Goal: Complete application form

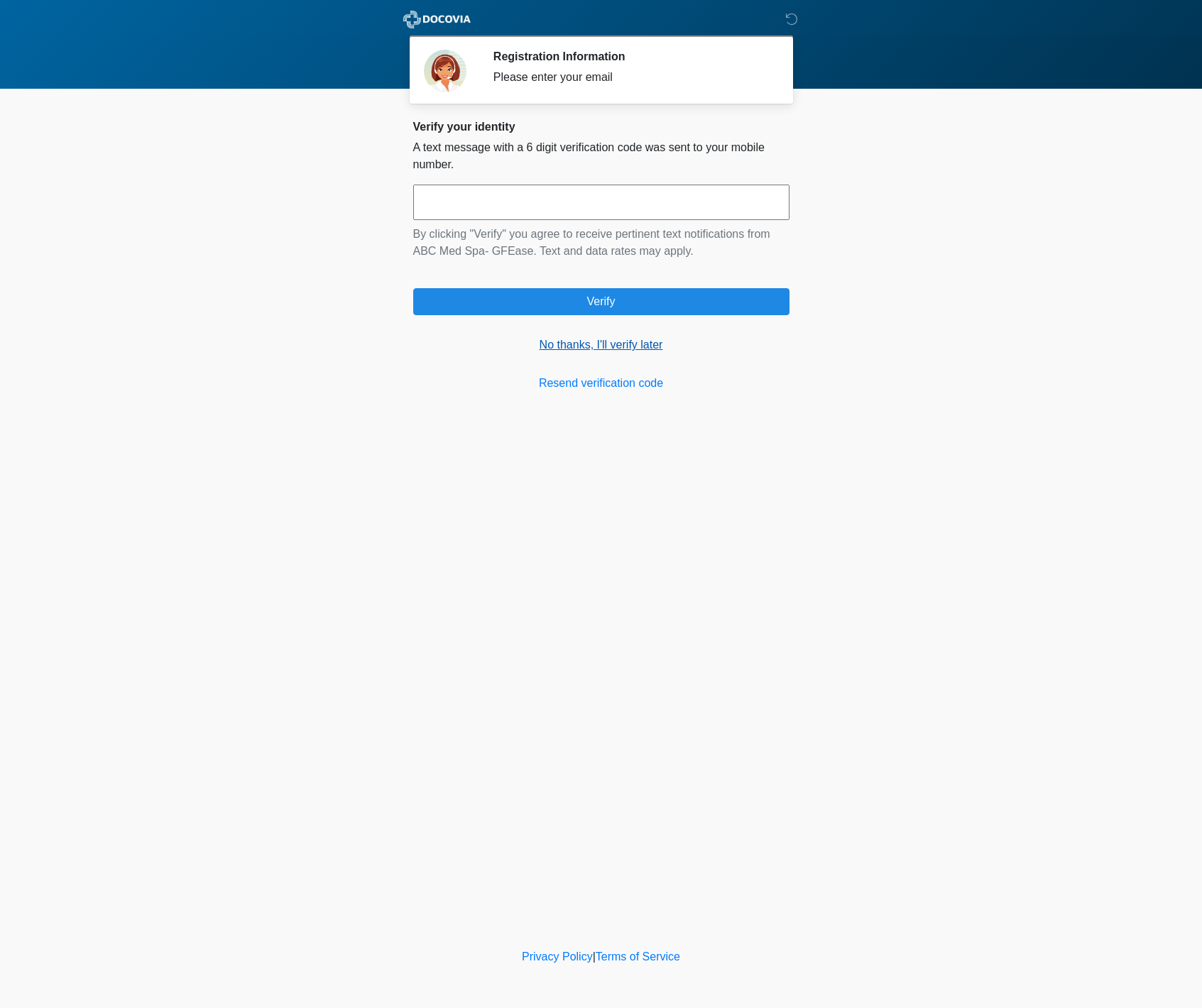
click at [605, 343] on link "No thanks, I'll verify later" at bounding box center [601, 345] width 376 height 17
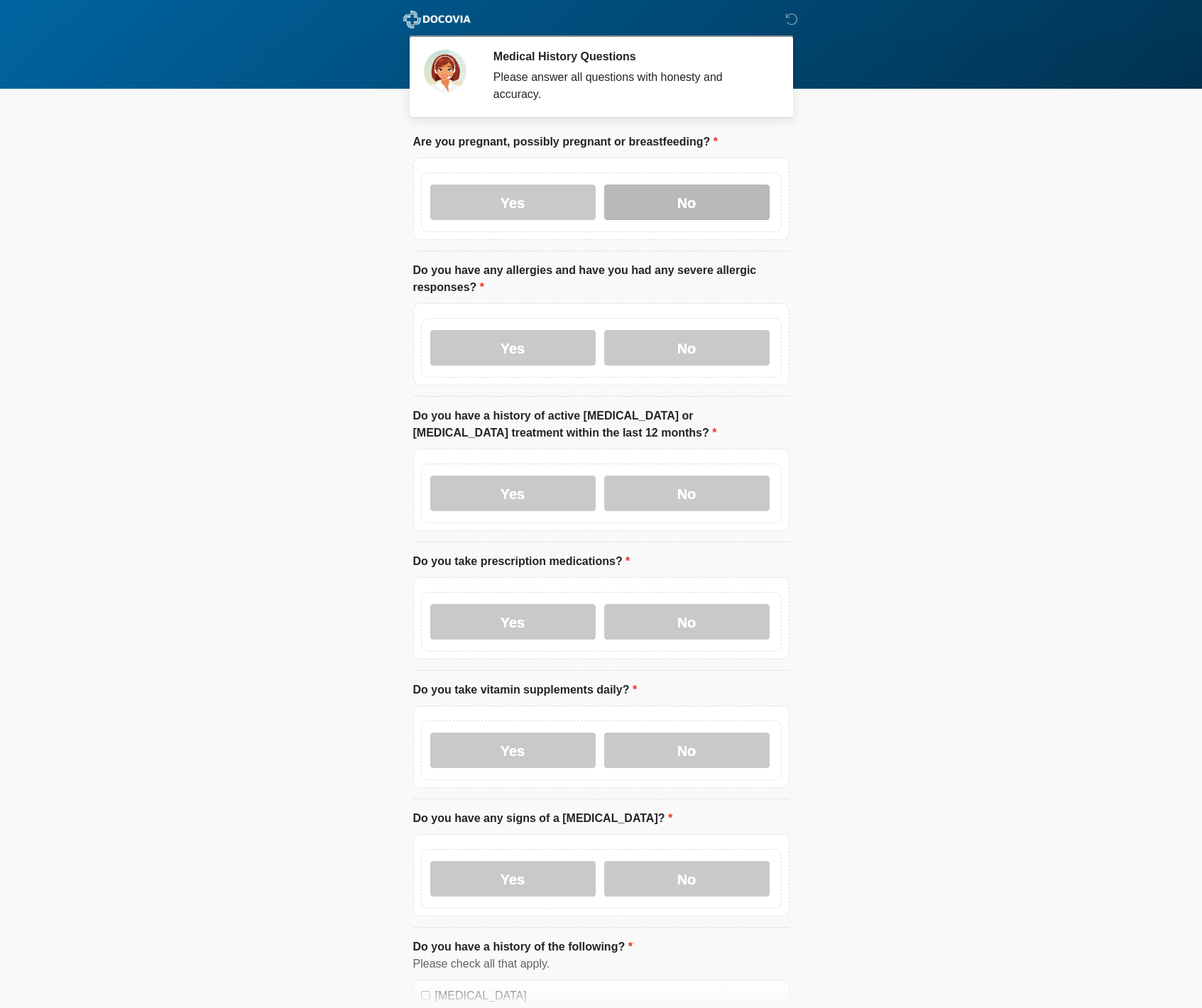
click at [688, 215] on label "No" at bounding box center [686, 202] width 165 height 35
click at [683, 353] on label "No" at bounding box center [686, 347] width 165 height 35
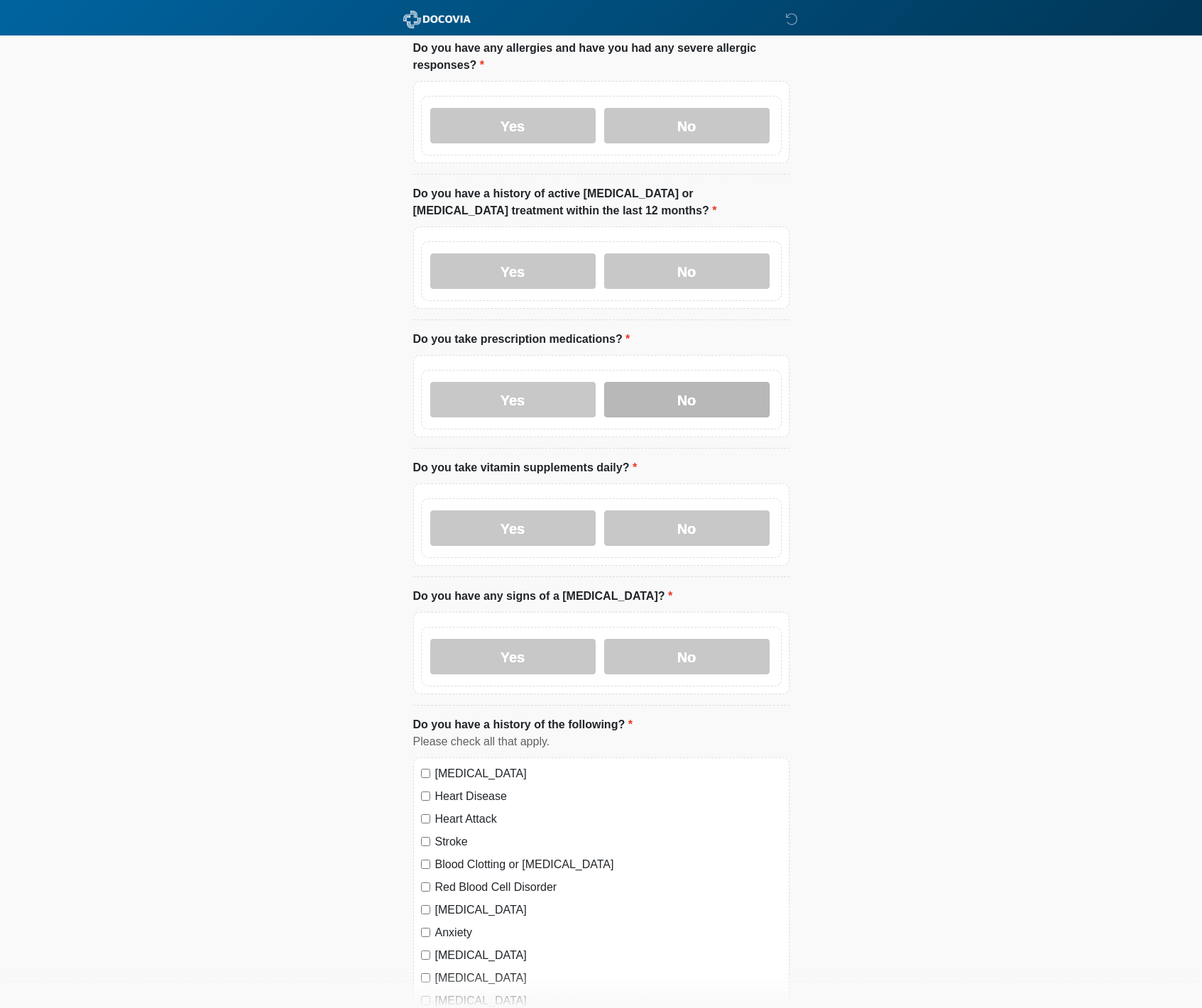
scroll to position [290, 0]
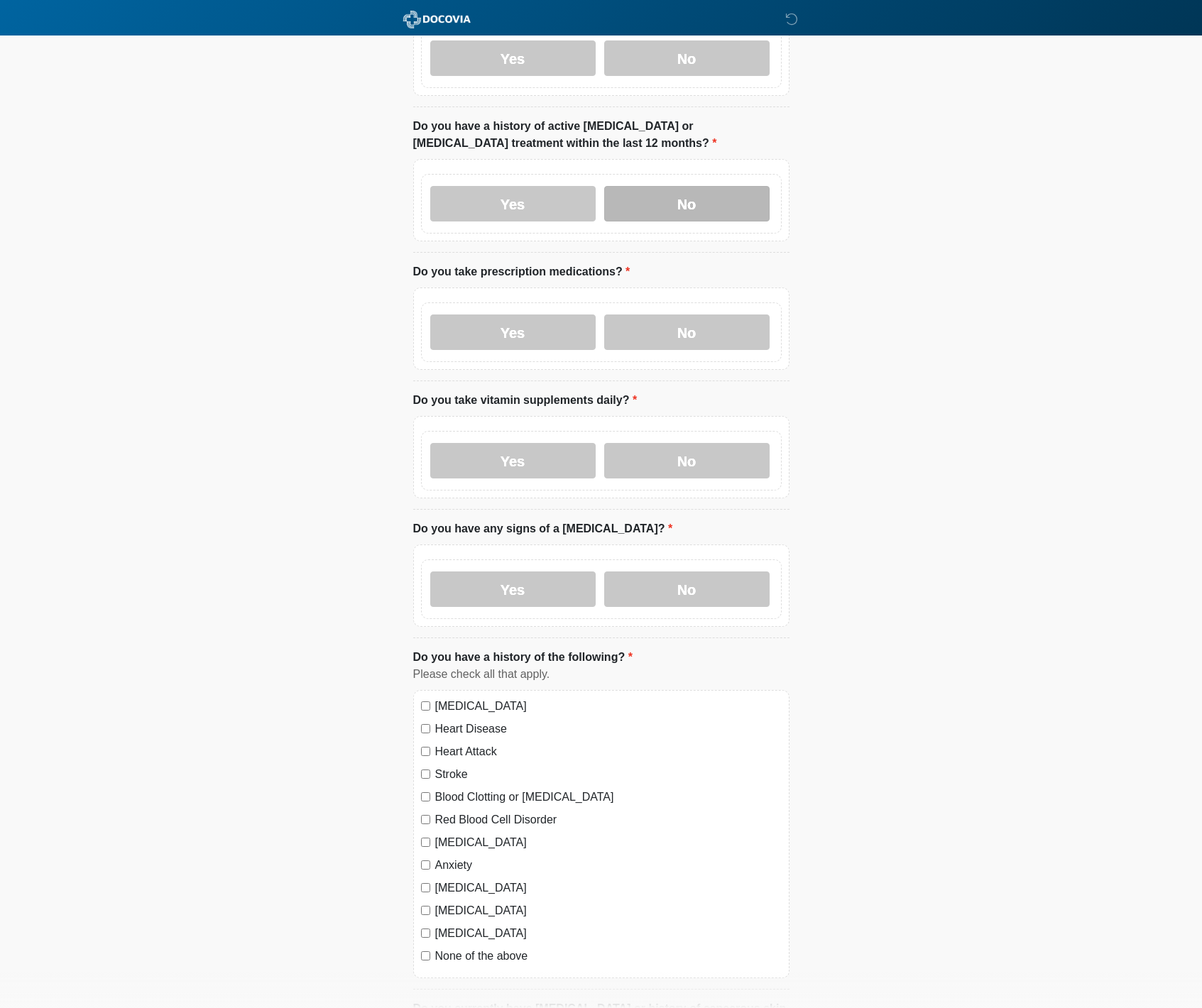
click at [664, 209] on label "No" at bounding box center [686, 204] width 165 height 35
click at [668, 326] on label "No" at bounding box center [686, 332] width 165 height 35
click at [664, 444] on label "No" at bounding box center [686, 460] width 165 height 35
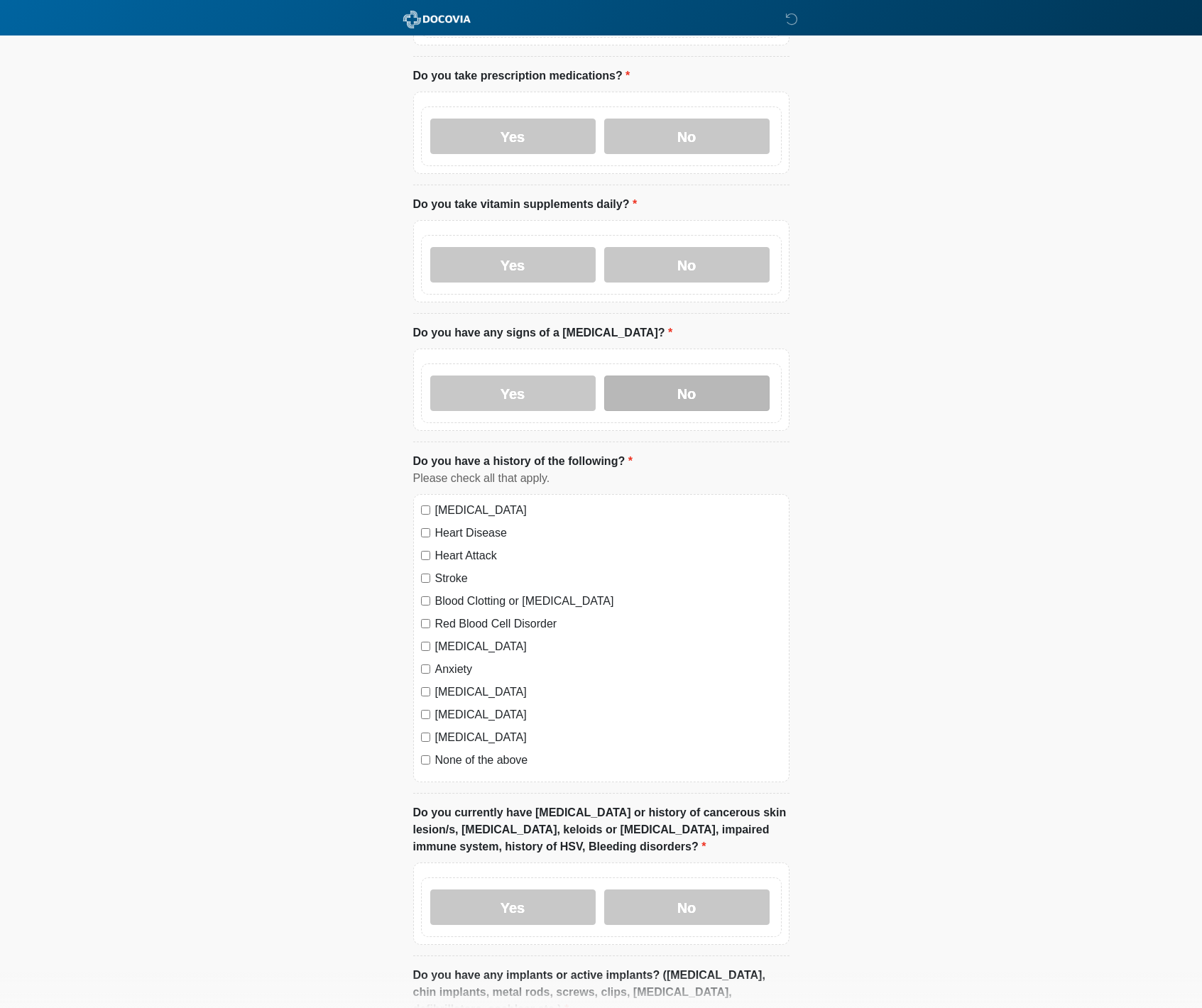
scroll to position [487, 0]
click at [671, 398] on label "No" at bounding box center [686, 391] width 165 height 35
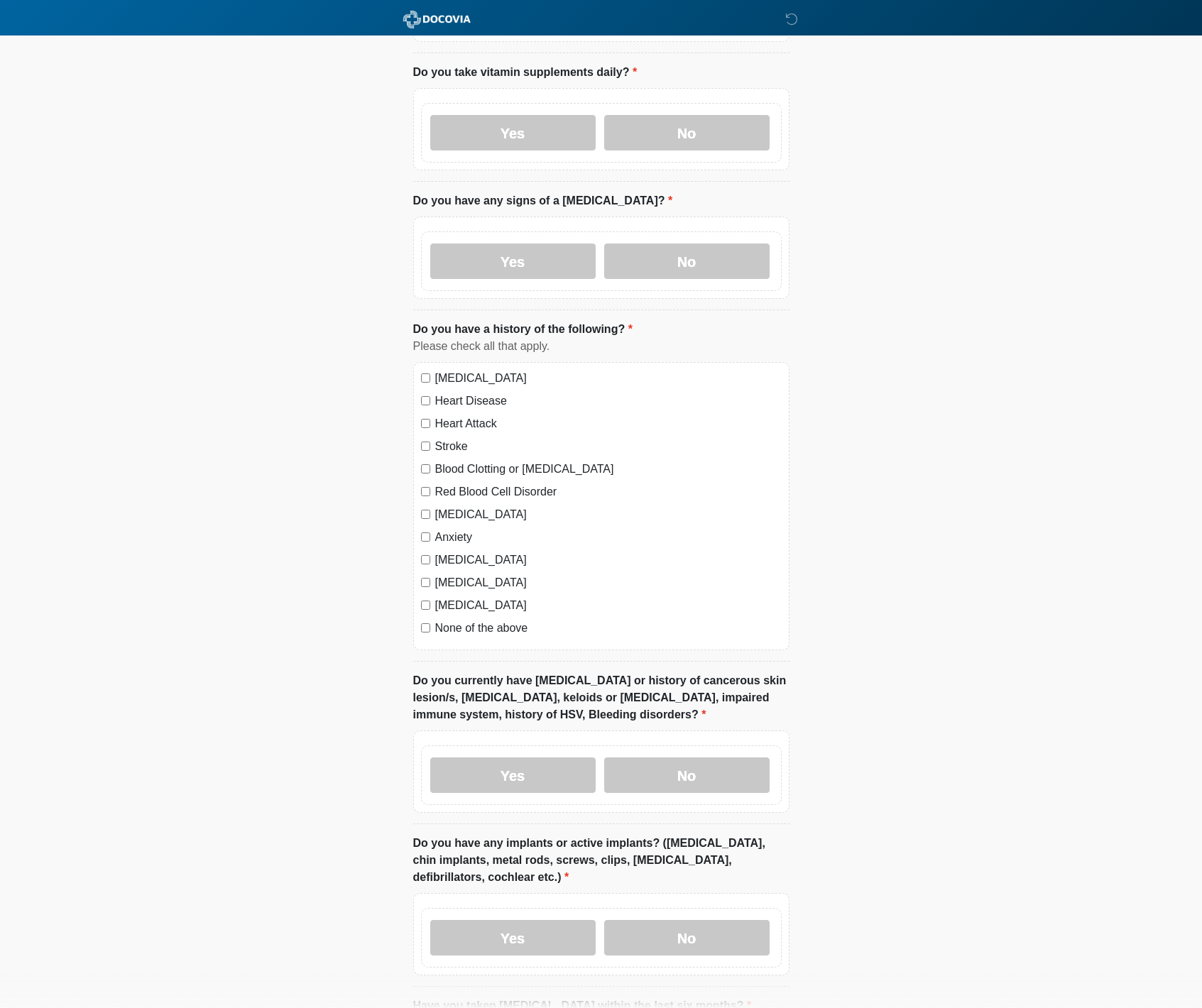
scroll to position [633, 0]
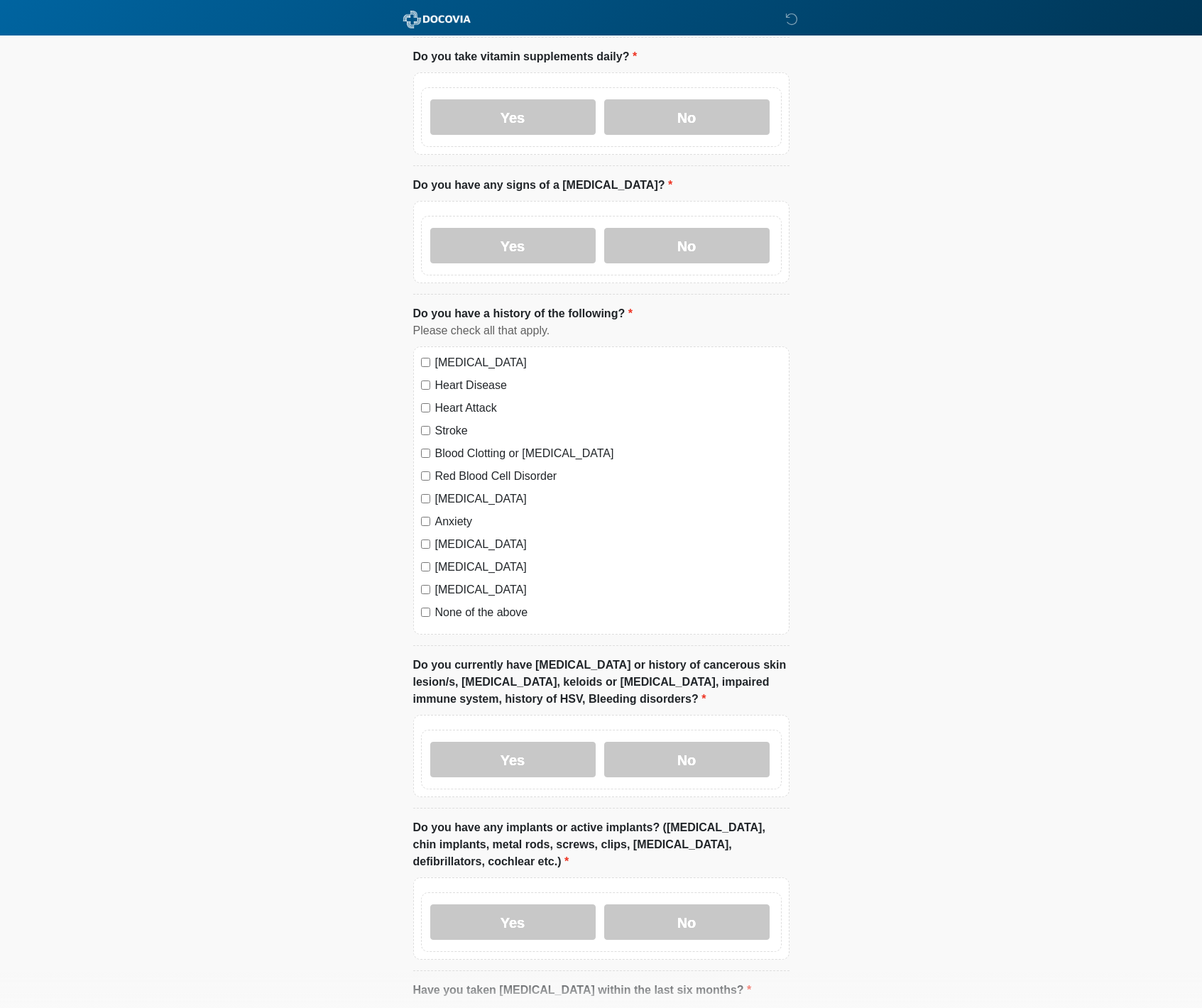
click at [452, 611] on label "None of the above" at bounding box center [608, 612] width 347 height 17
click at [697, 763] on label "No" at bounding box center [686, 759] width 165 height 35
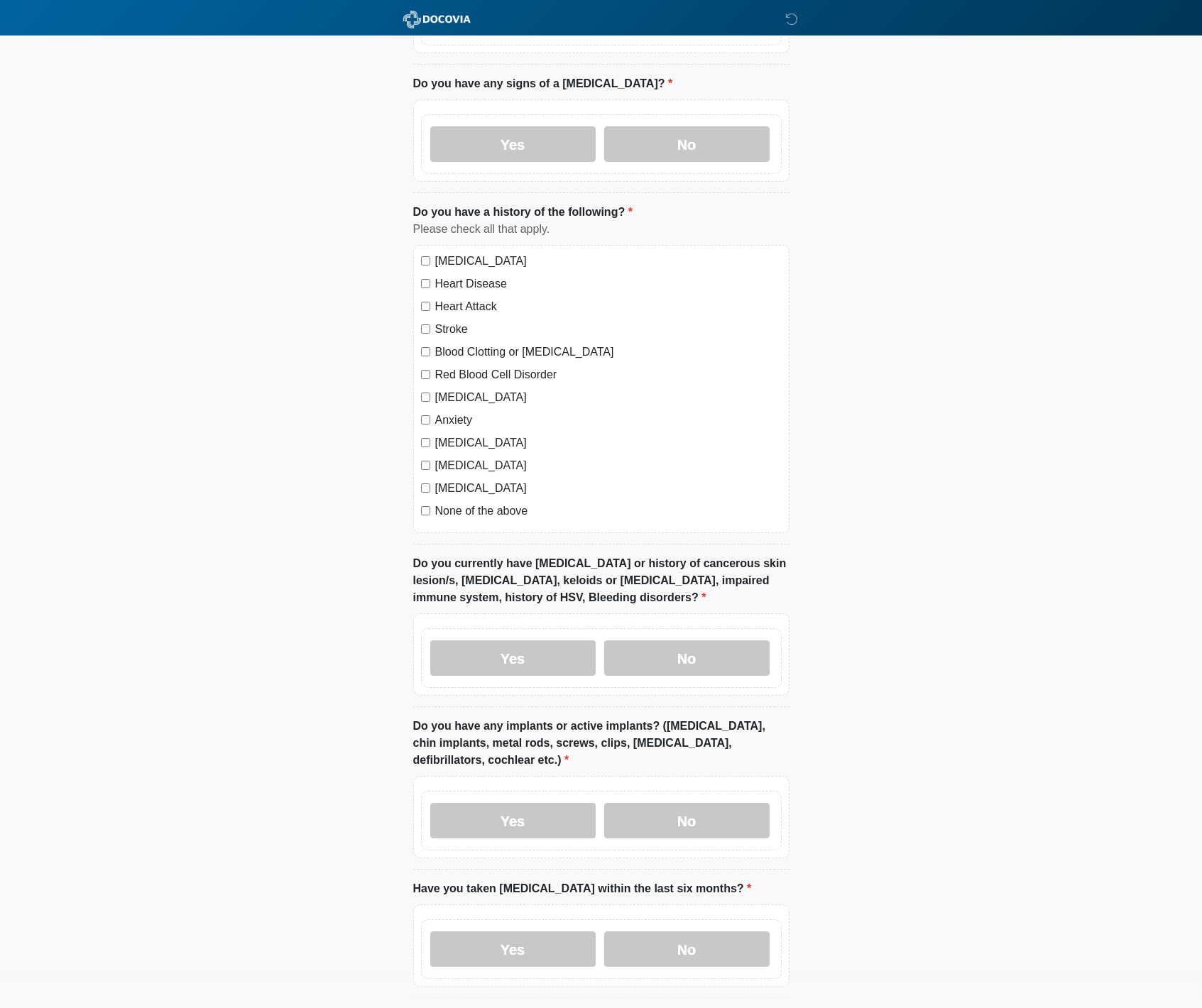
scroll to position [840, 0]
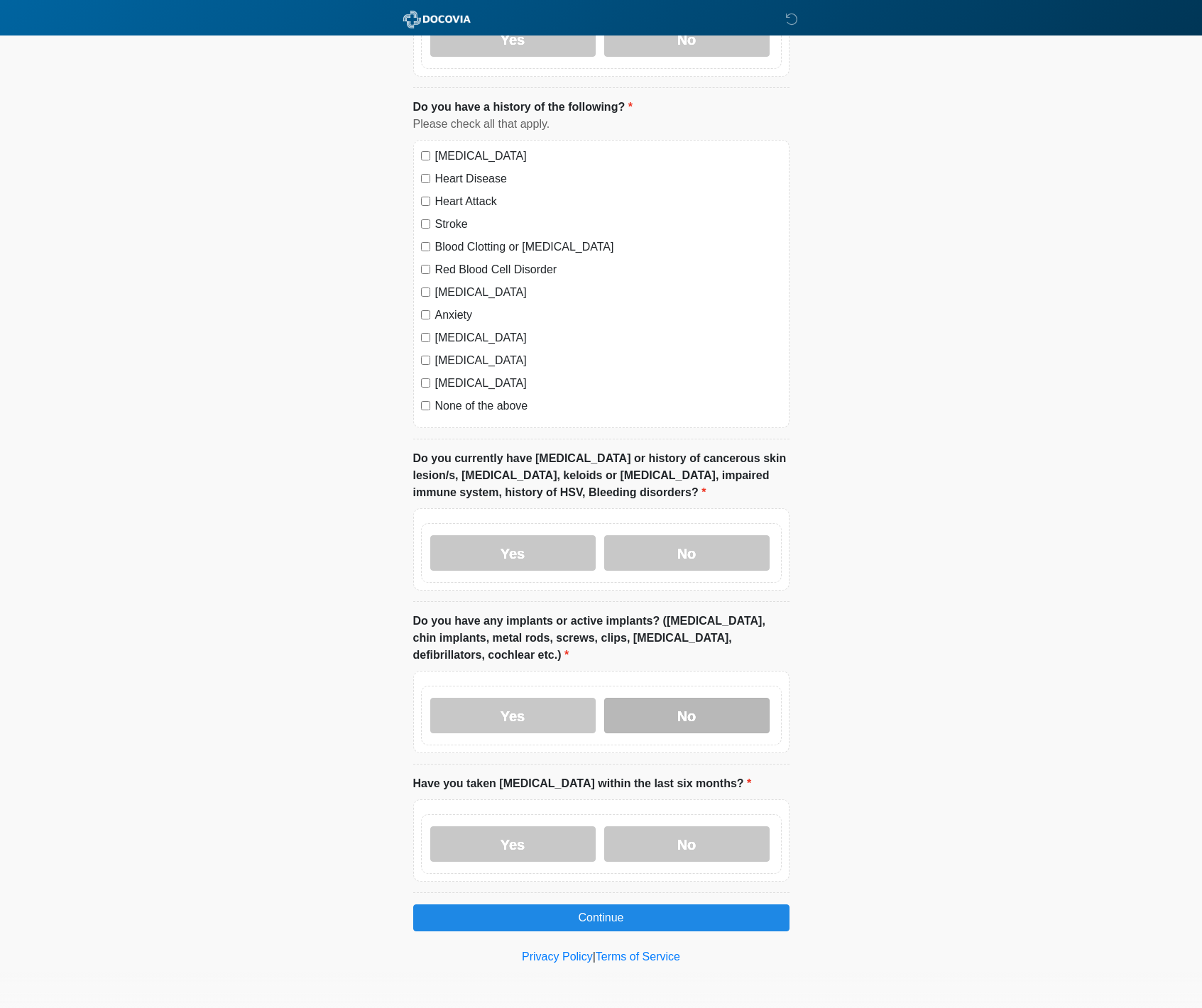
click at [725, 707] on label "No" at bounding box center [686, 715] width 165 height 35
click at [695, 838] on label "No" at bounding box center [686, 843] width 165 height 35
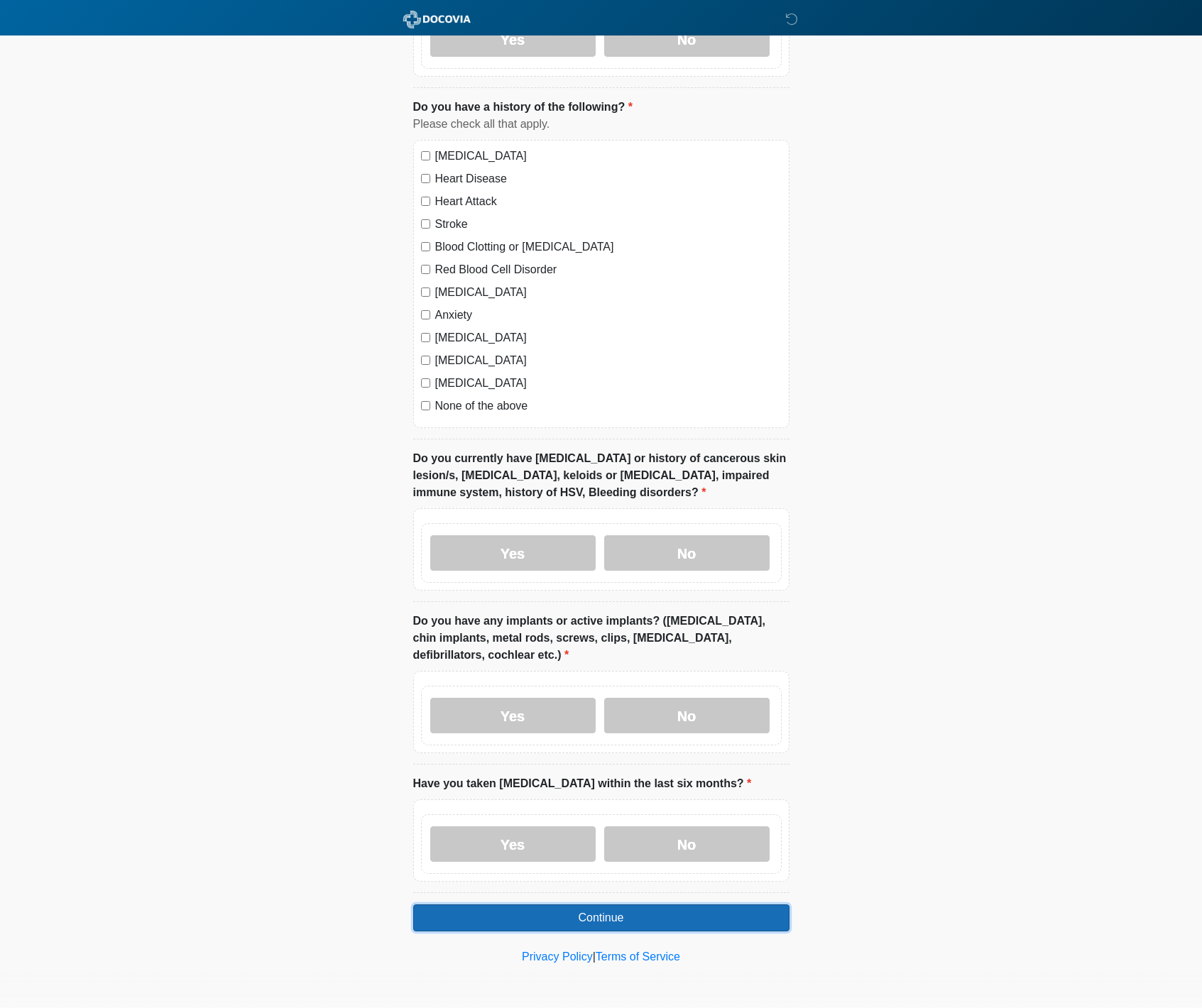
click at [622, 920] on button "Continue" at bounding box center [601, 918] width 376 height 27
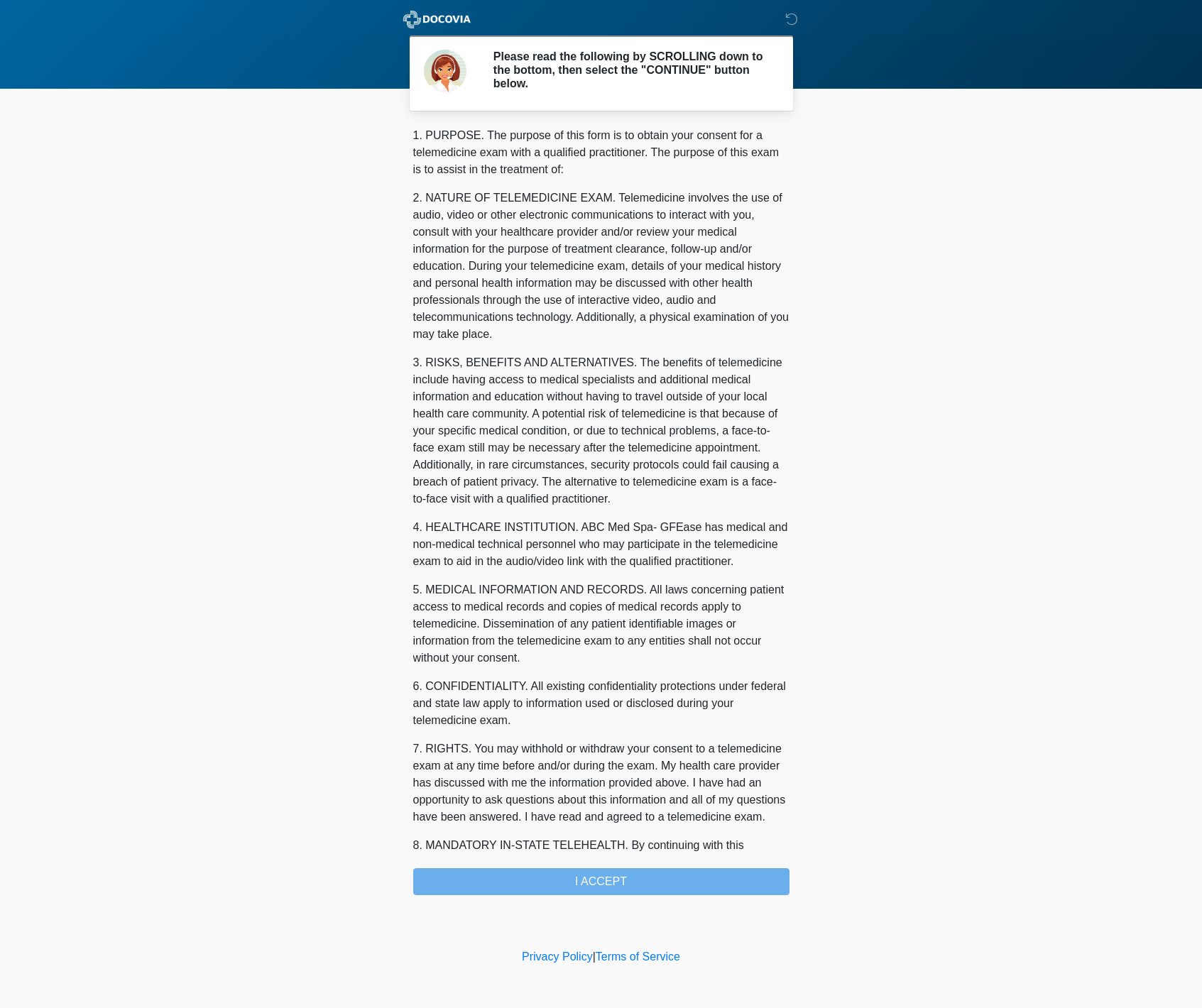
scroll to position [100, 0]
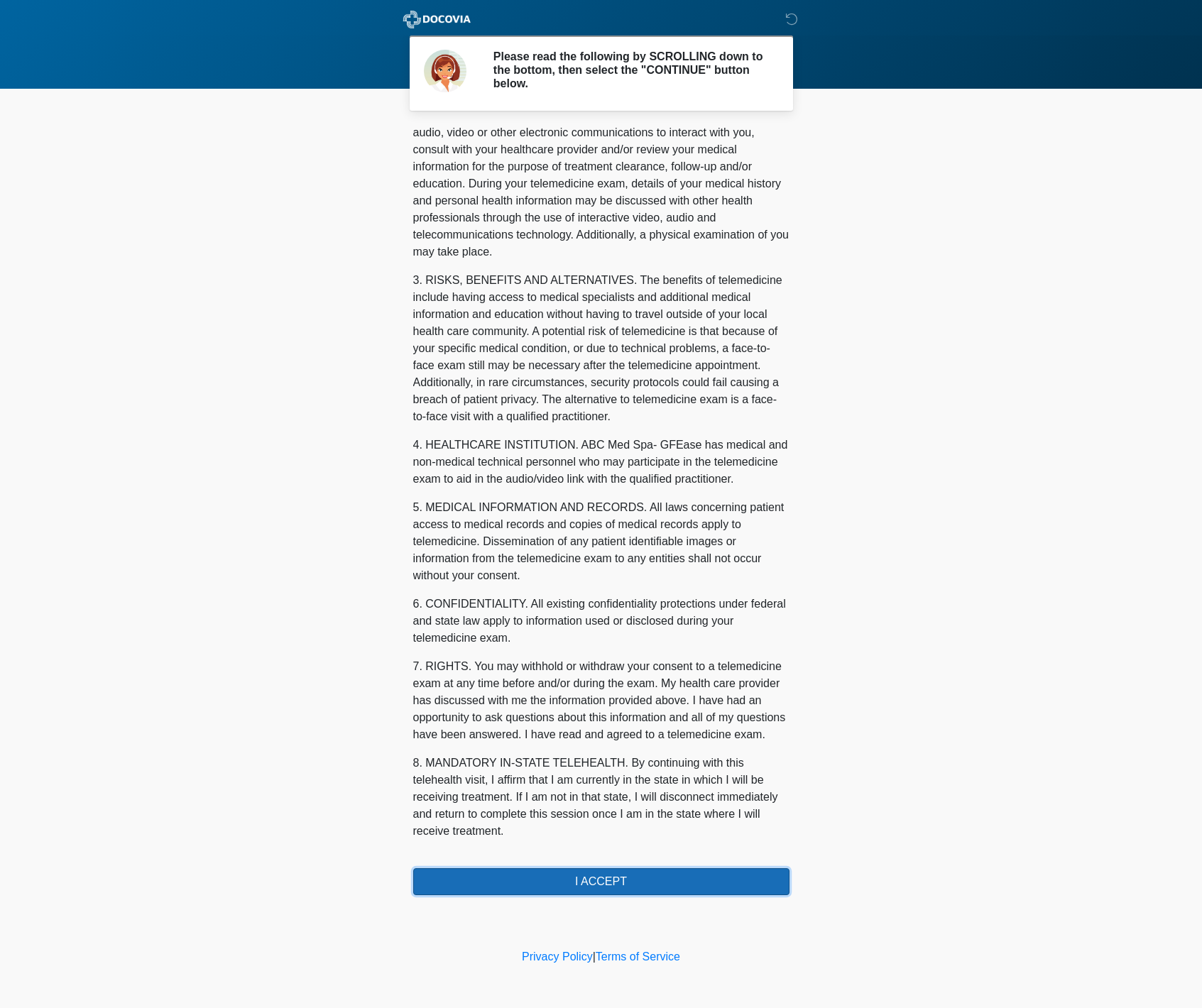
click at [578, 873] on button "I ACCEPT" at bounding box center [601, 882] width 376 height 27
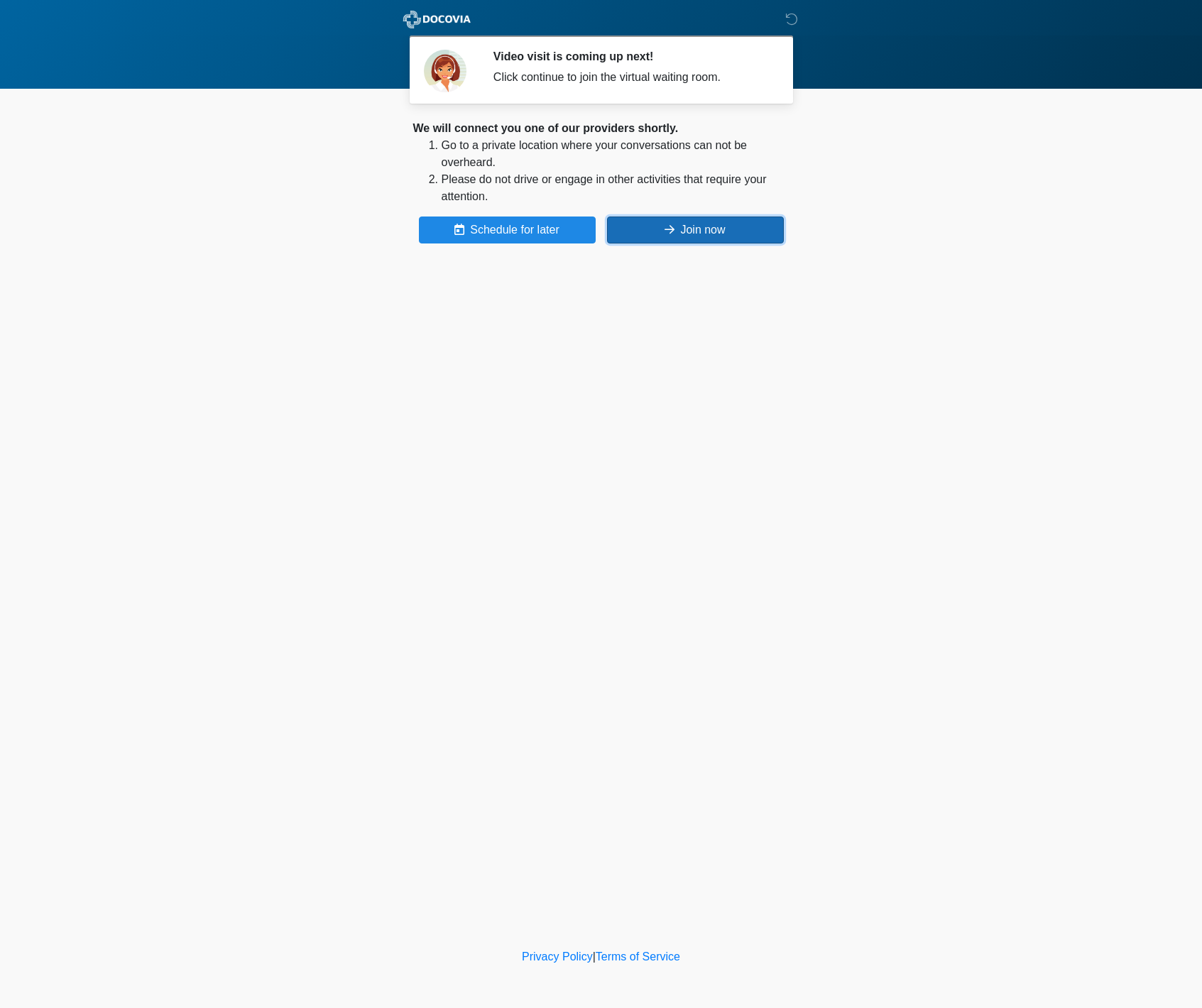
click at [686, 230] on button "Join now" at bounding box center [695, 230] width 177 height 27
